Goal: Information Seeking & Learning: Learn about a topic

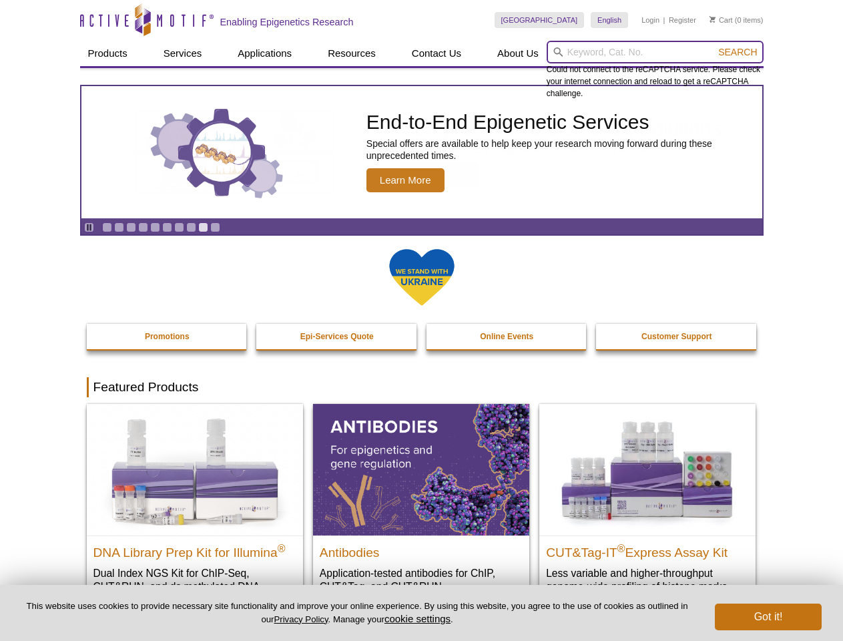
click at [655, 52] on input "search" at bounding box center [655, 52] width 217 height 23
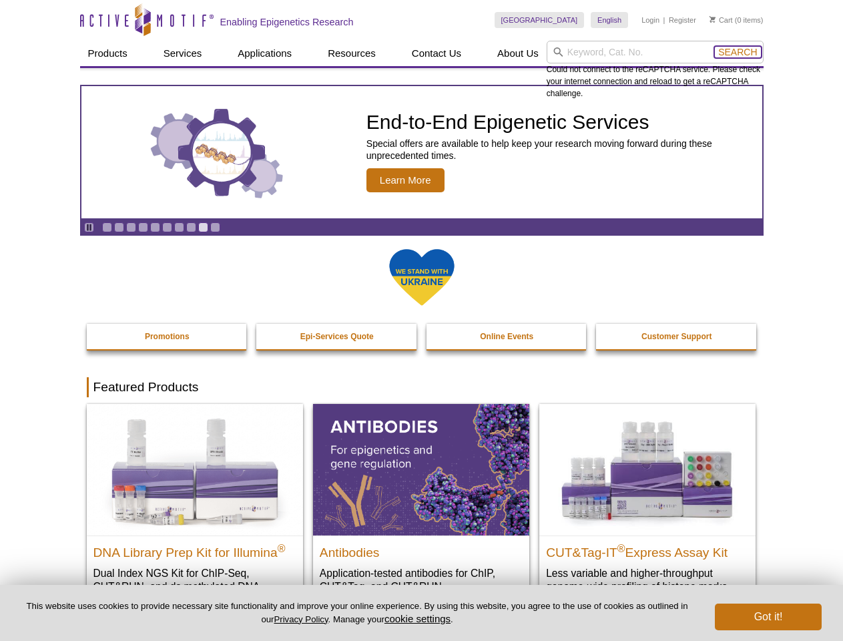
click at [738, 52] on span "Search" at bounding box center [737, 52] width 39 height 11
click at [89, 227] on icon "Pause" at bounding box center [89, 227] width 9 height 9
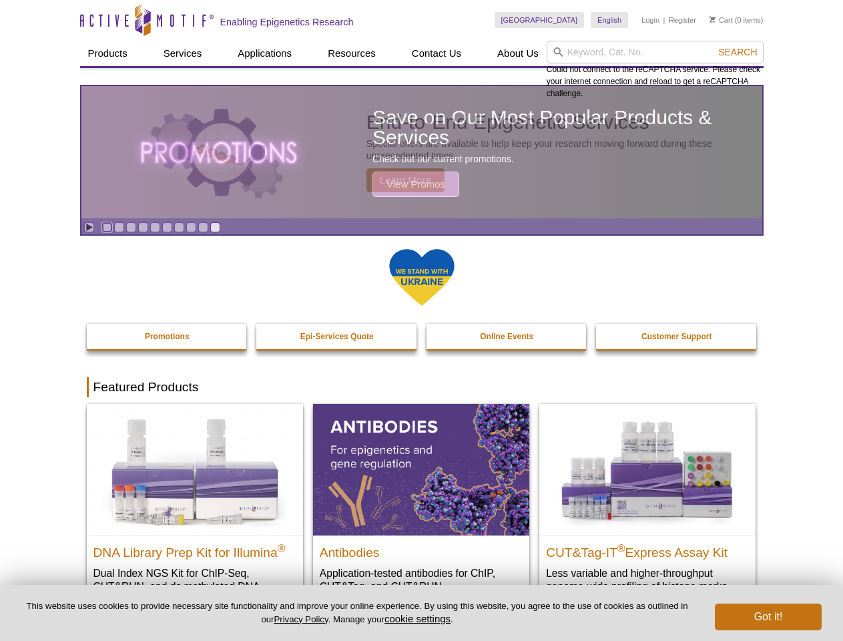
click at [107, 227] on link "Go to slide 1" at bounding box center [107, 227] width 10 height 10
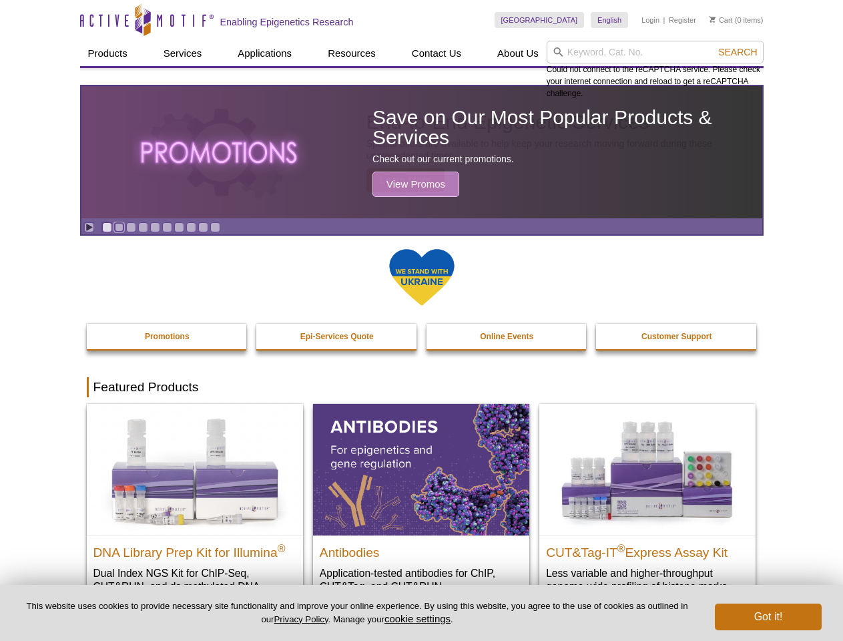
click at [119, 227] on link "Go to slide 2" at bounding box center [119, 227] width 10 height 10
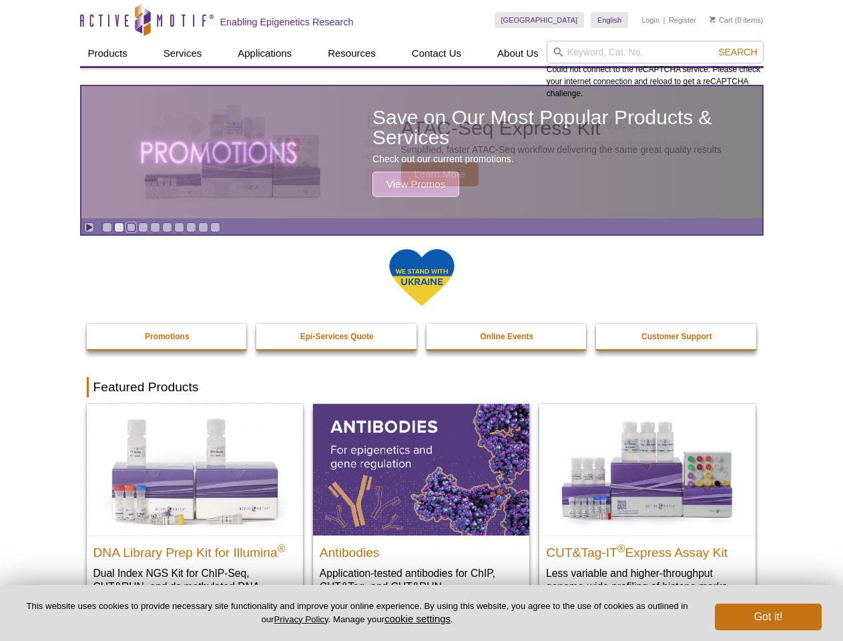
click at [131, 227] on link "Go to slide 3" at bounding box center [131, 227] width 10 height 10
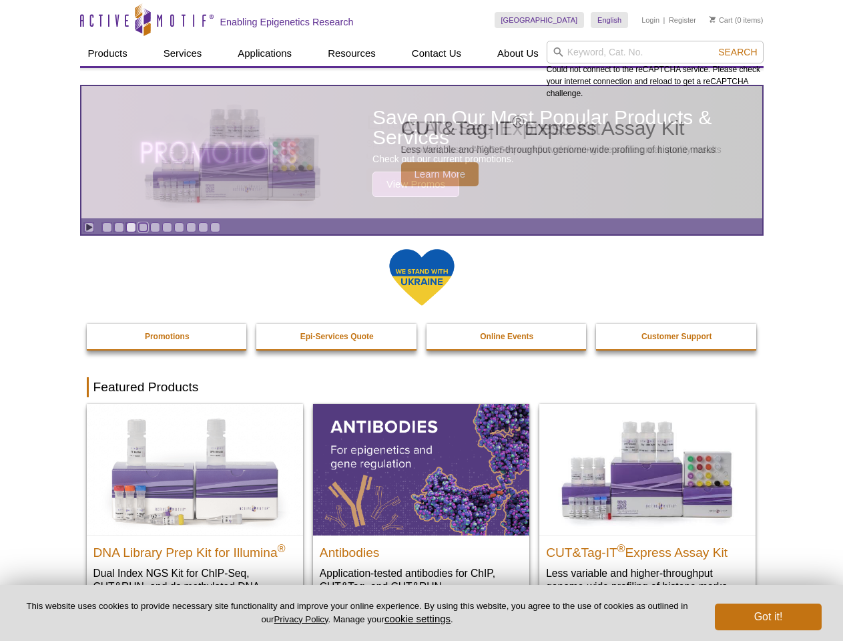
click at [143, 227] on link "Go to slide 4" at bounding box center [143, 227] width 10 height 10
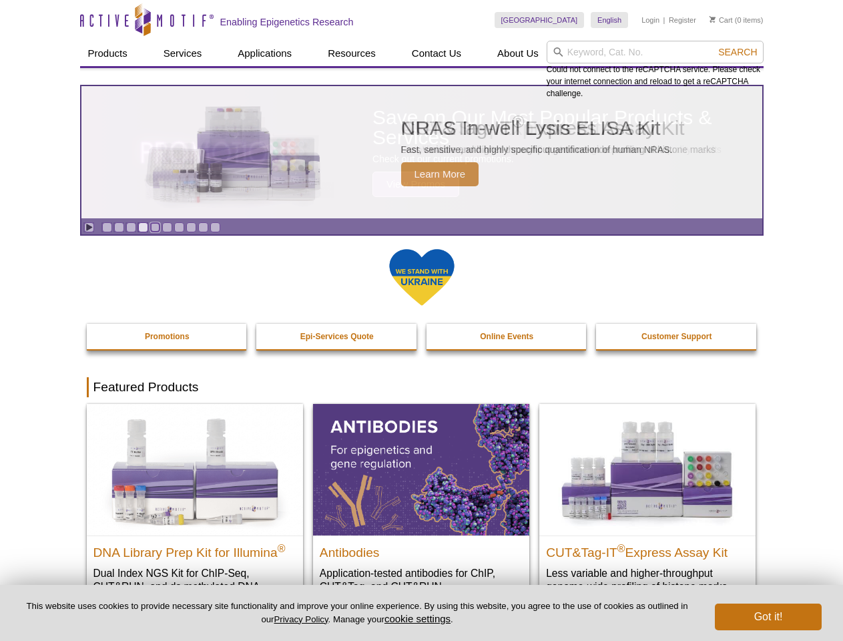
click at [155, 227] on link "Go to slide 5" at bounding box center [155, 227] width 10 height 10
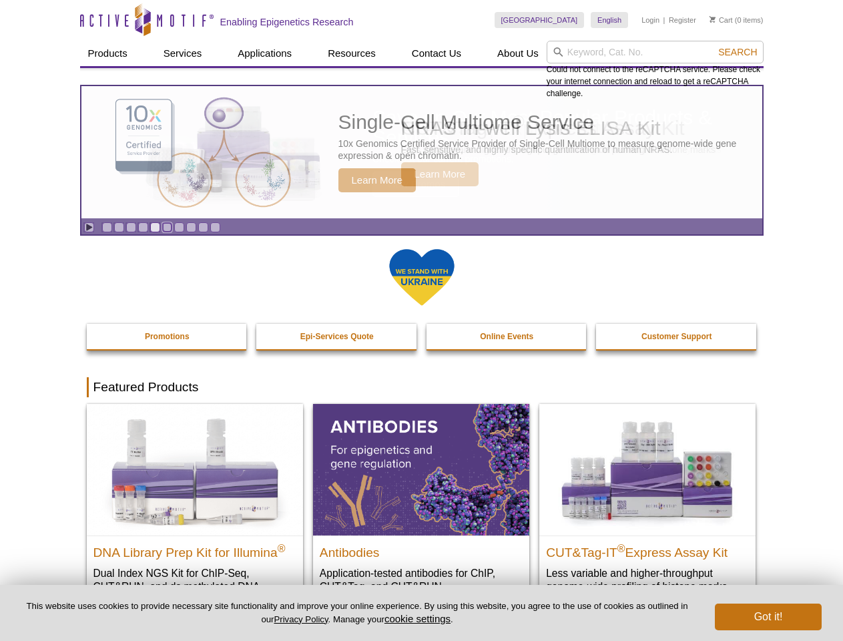
click at [167, 227] on link "Go to slide 6" at bounding box center [167, 227] width 10 height 10
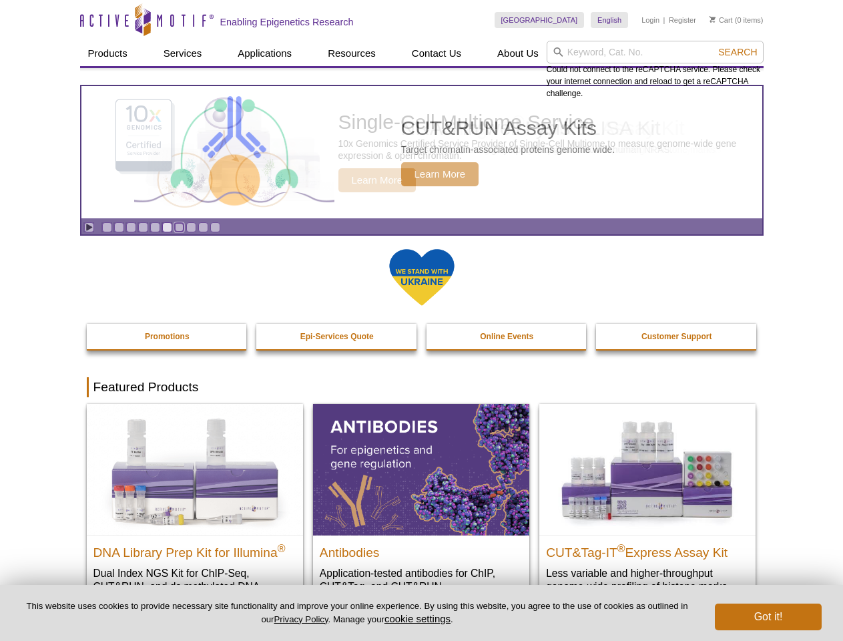
click at [179, 227] on link "Go to slide 7" at bounding box center [179, 227] width 10 height 10
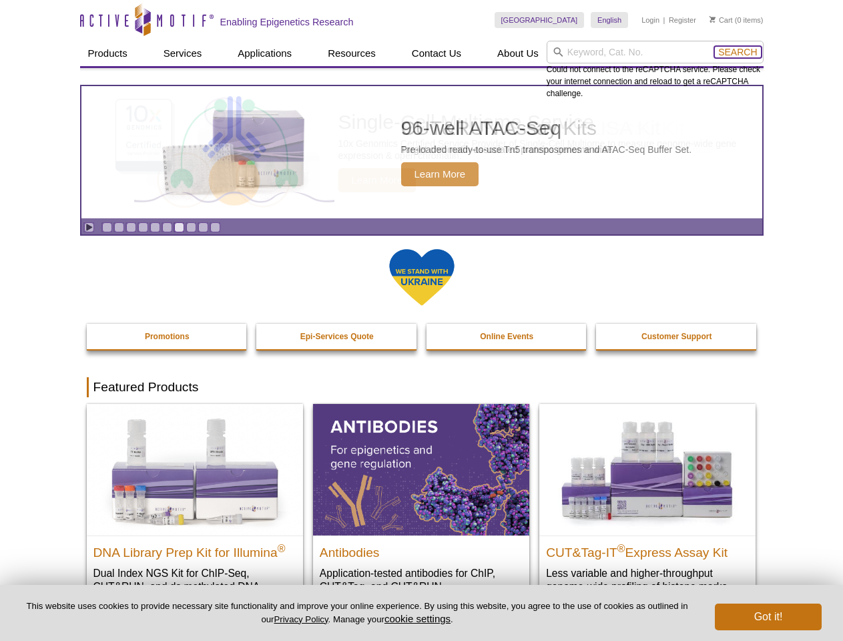
click at [738, 52] on span "Search" at bounding box center [737, 52] width 39 height 11
